Goal: Navigation & Orientation: Find specific page/section

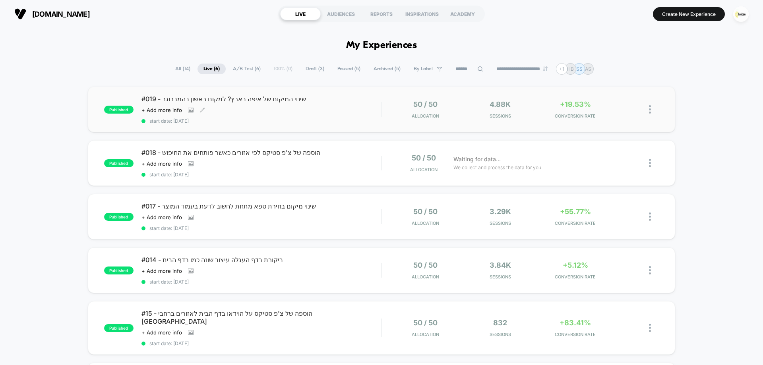
click at [297, 111] on div "Click to view images Click to edit experience details + Add more info" at bounding box center [225, 110] width 168 height 6
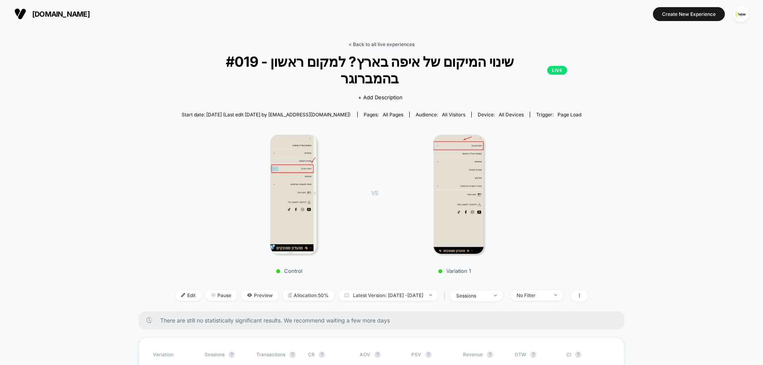
click at [387, 43] on link "< Back to all live experiences" at bounding box center [381, 44] width 66 height 6
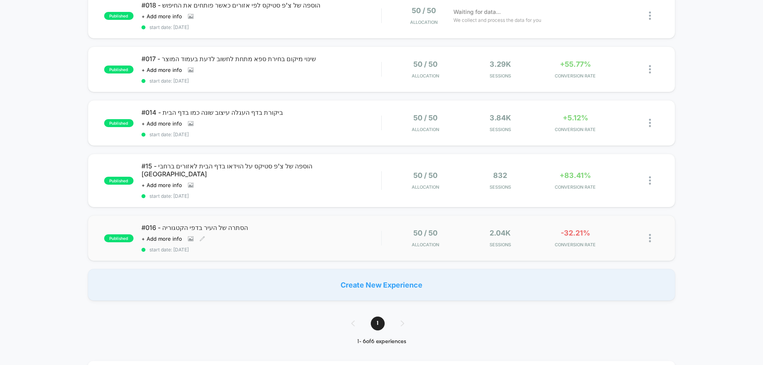
scroll to position [159, 0]
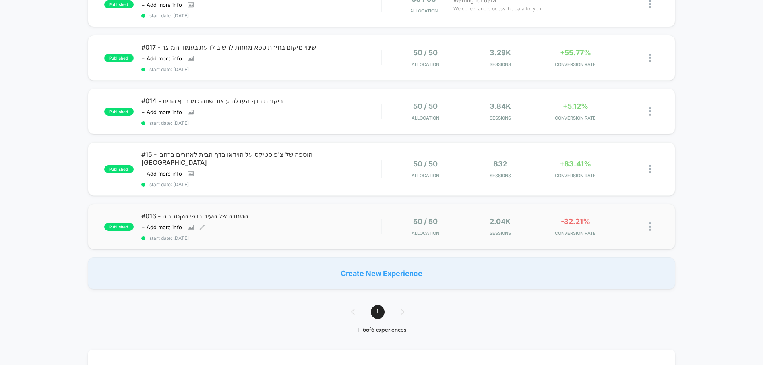
click at [290, 224] on div "Click to view images Click to edit experience details + Add more info" at bounding box center [225, 227] width 168 height 6
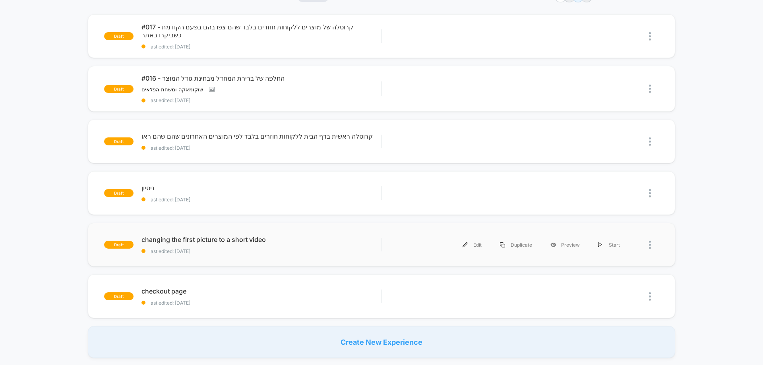
scroll to position [119, 0]
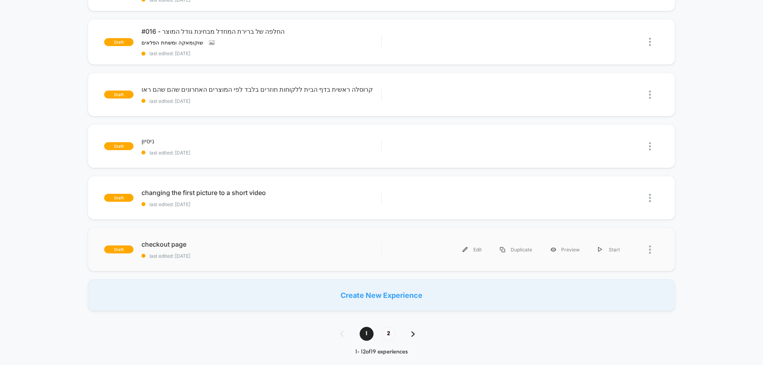
click at [235, 262] on div "draft checkout page last edited: [DATE] Edit Duplicate Preview Start" at bounding box center [381, 250] width 587 height 44
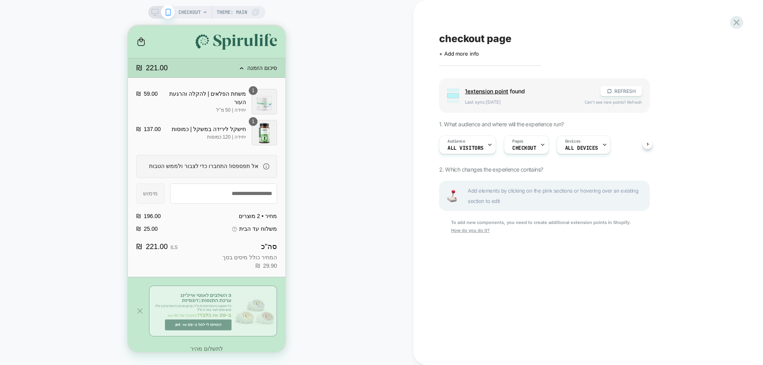
click at [241, 76] on span "סיכום הזמנה Original price ‏221.00 ‏ ₪" at bounding box center [206, 67] width 157 height 19
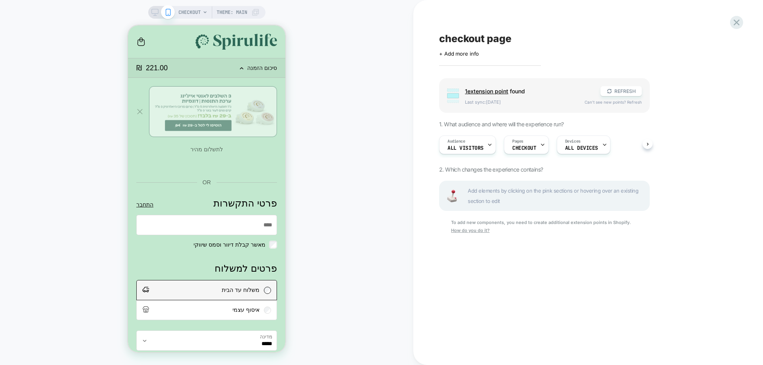
click at [247, 64] on span "סיכום הזמנה Original price ‏221.00 ‏ ₪" at bounding box center [206, 67] width 157 height 19
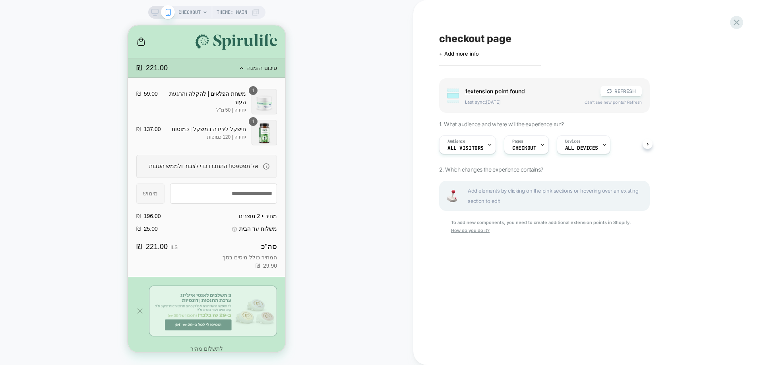
click at [247, 64] on span "סיכום הזמנה Original price ‏221.00 ‏ ₪" at bounding box center [206, 67] width 157 height 19
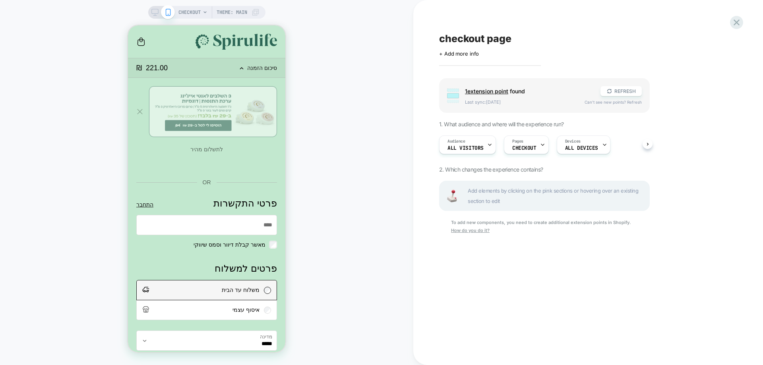
click at [204, 151] on h3 "לתשלום מהיר" at bounding box center [206, 149] width 33 height 8
click at [143, 114] on div "פרטי התקשרות" at bounding box center [139, 111] width 7 height 7
click at [251, 66] on span "סיכום הזמנה" at bounding box center [262, 68] width 30 height 6
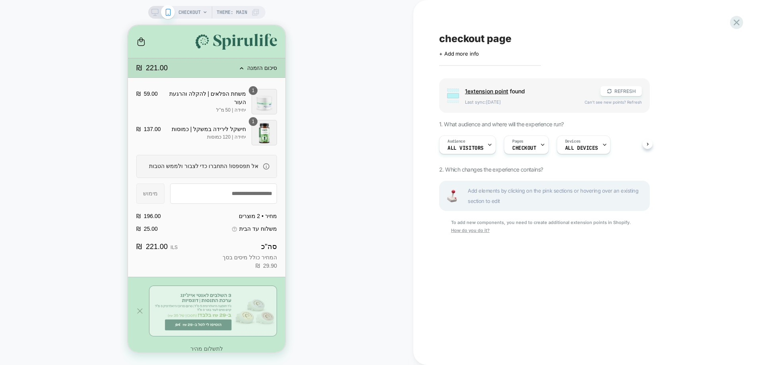
click at [379, 73] on div "CHECKOUT Theme: MAIN" at bounding box center [206, 182] width 413 height 349
click at [733, 25] on icon at bounding box center [736, 22] width 11 height 11
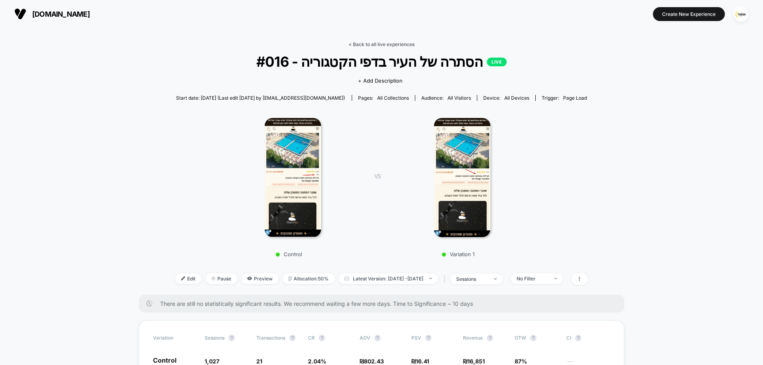
click at [388, 43] on link "< Back to all live experiences" at bounding box center [381, 44] width 66 height 6
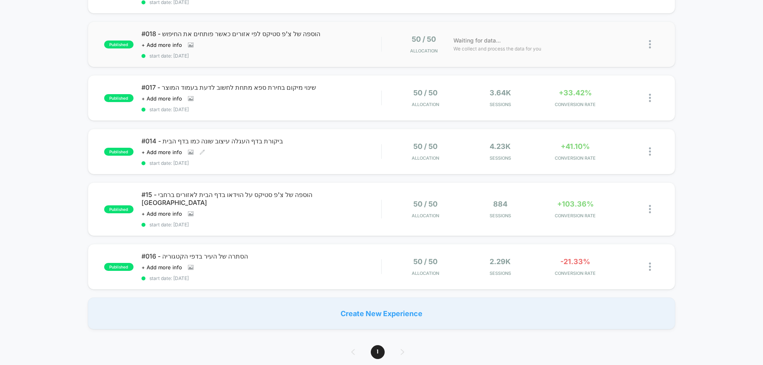
scroll to position [119, 0]
drag, startPoint x: 308, startPoint y: 208, endPoint x: 403, endPoint y: 235, distance: 98.6
click at [308, 210] on div "Click to view images Click to edit experience details + Add more info" at bounding box center [225, 213] width 168 height 6
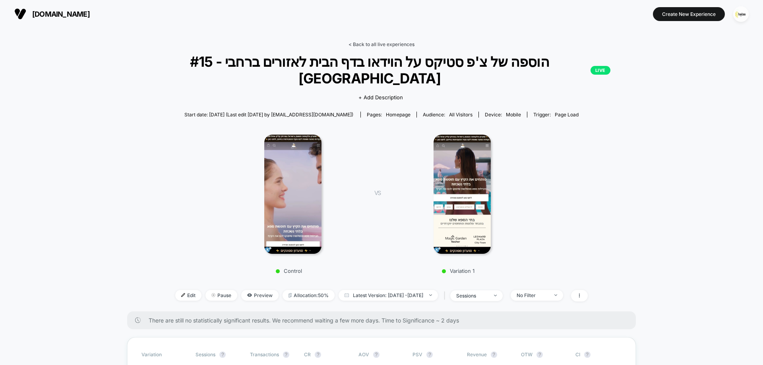
click at [379, 41] on link "< Back to all live experiences" at bounding box center [381, 44] width 66 height 6
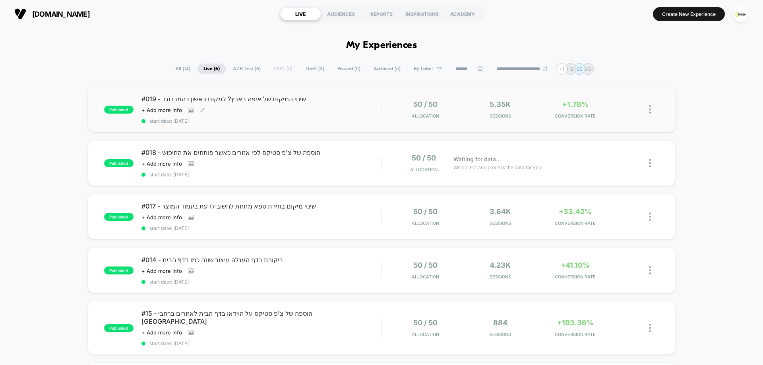
click at [243, 114] on div "#019 - שינוי המיקום של איפה בארץ? למקום ראשון בהמברוגר Click to view images Cli…" at bounding box center [261, 109] width 240 height 29
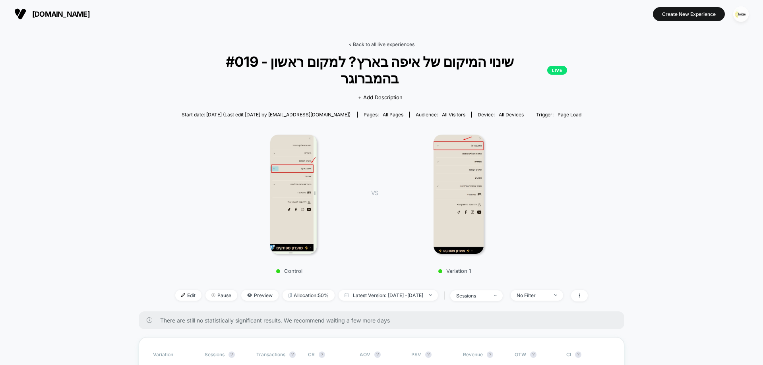
click at [359, 46] on link "< Back to all live experiences" at bounding box center [381, 44] width 66 height 6
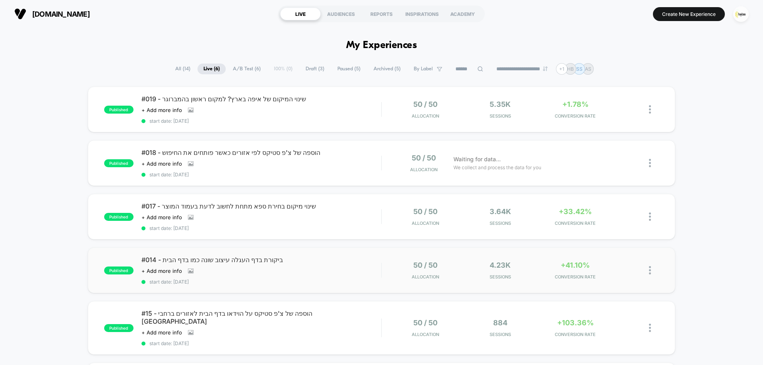
scroll to position [238, 0]
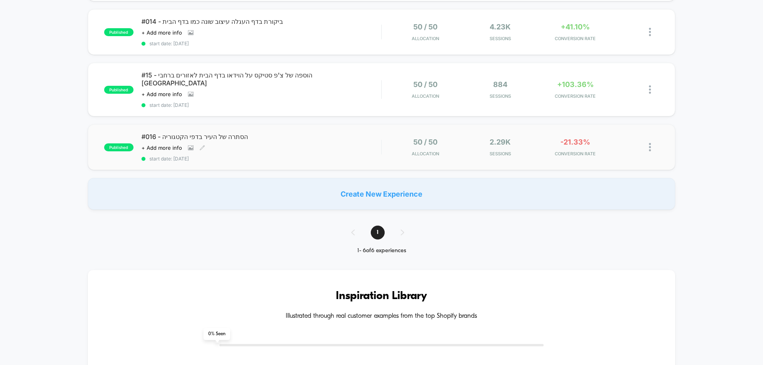
click at [315, 133] on div "#016 - הסתרה של העיר בדפי הקטגוריה Click to view images Click to edit experienc…" at bounding box center [261, 147] width 240 height 29
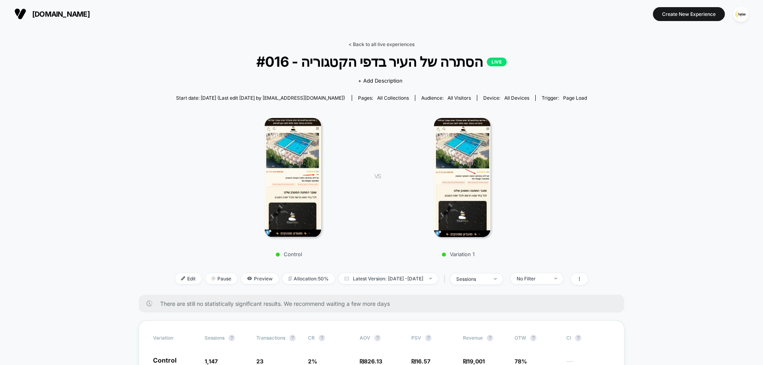
click at [357, 43] on link "< Back to all live experiences" at bounding box center [381, 44] width 66 height 6
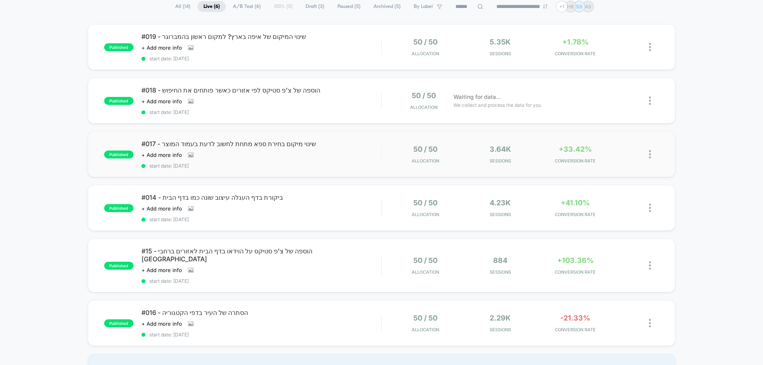
scroll to position [119, 0]
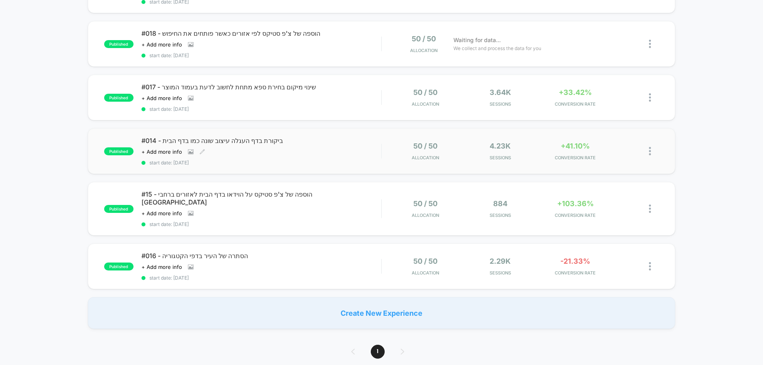
click at [328, 160] on span "start date: 31.8.2025" at bounding box center [261, 163] width 240 height 6
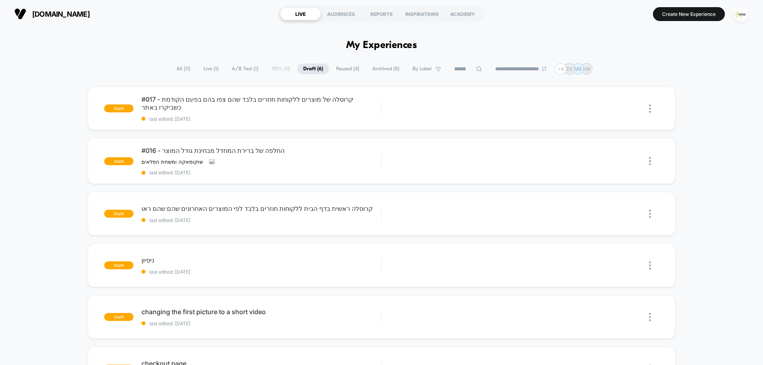
click at [740, 17] on img "button" at bounding box center [740, 13] width 15 height 15
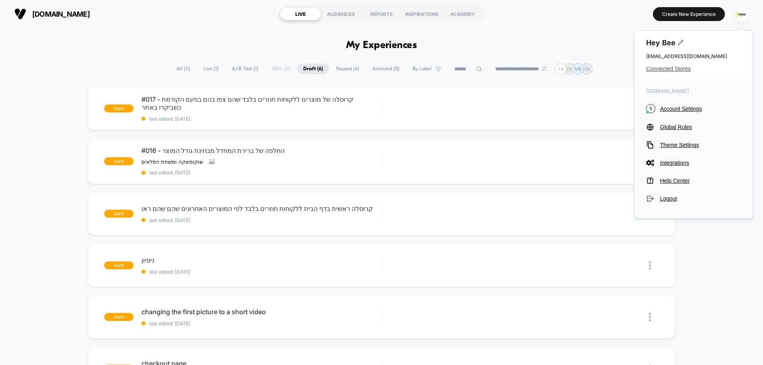
click at [665, 66] on span "Connected Stores" at bounding box center [693, 69] width 95 height 6
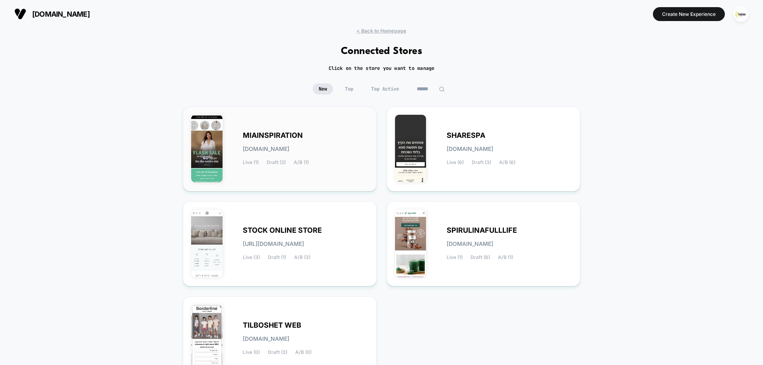
click at [251, 133] on span "MIAINSPIRATION" at bounding box center [273, 136] width 60 height 6
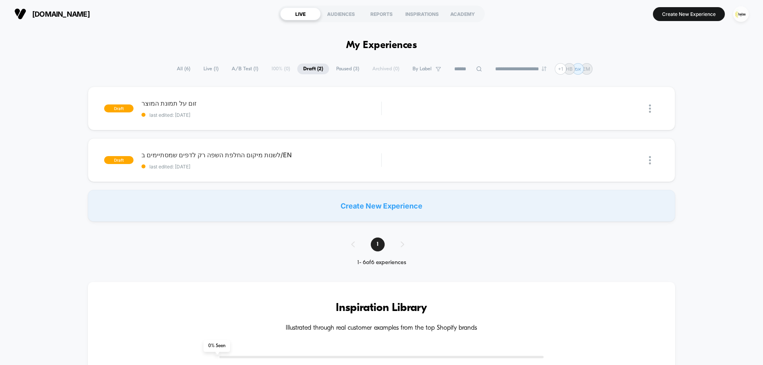
click at [205, 73] on span "Live ( 1 )" at bounding box center [210, 69] width 27 height 11
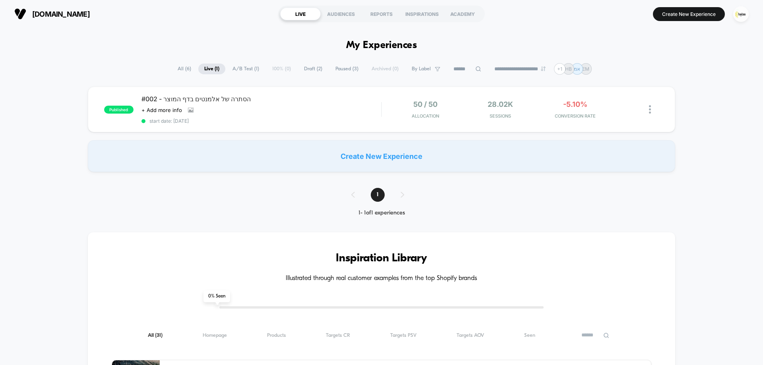
click at [178, 70] on span "All ( 6 )" at bounding box center [184, 69] width 25 height 11
